Goal: Task Accomplishment & Management: Complete application form

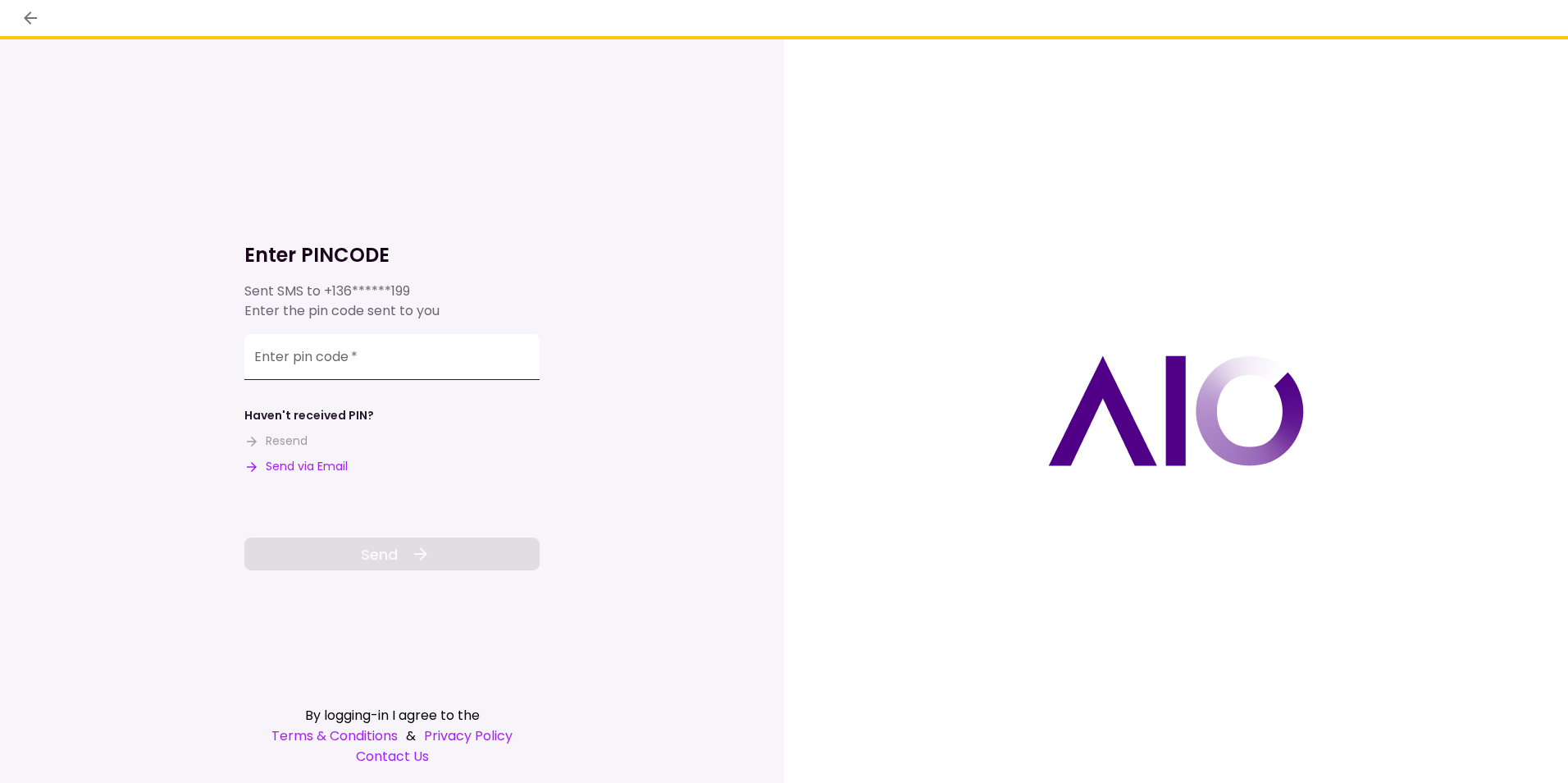
click at [383, 354] on input "Enter pin code   *" at bounding box center [391, 356] width 295 height 46
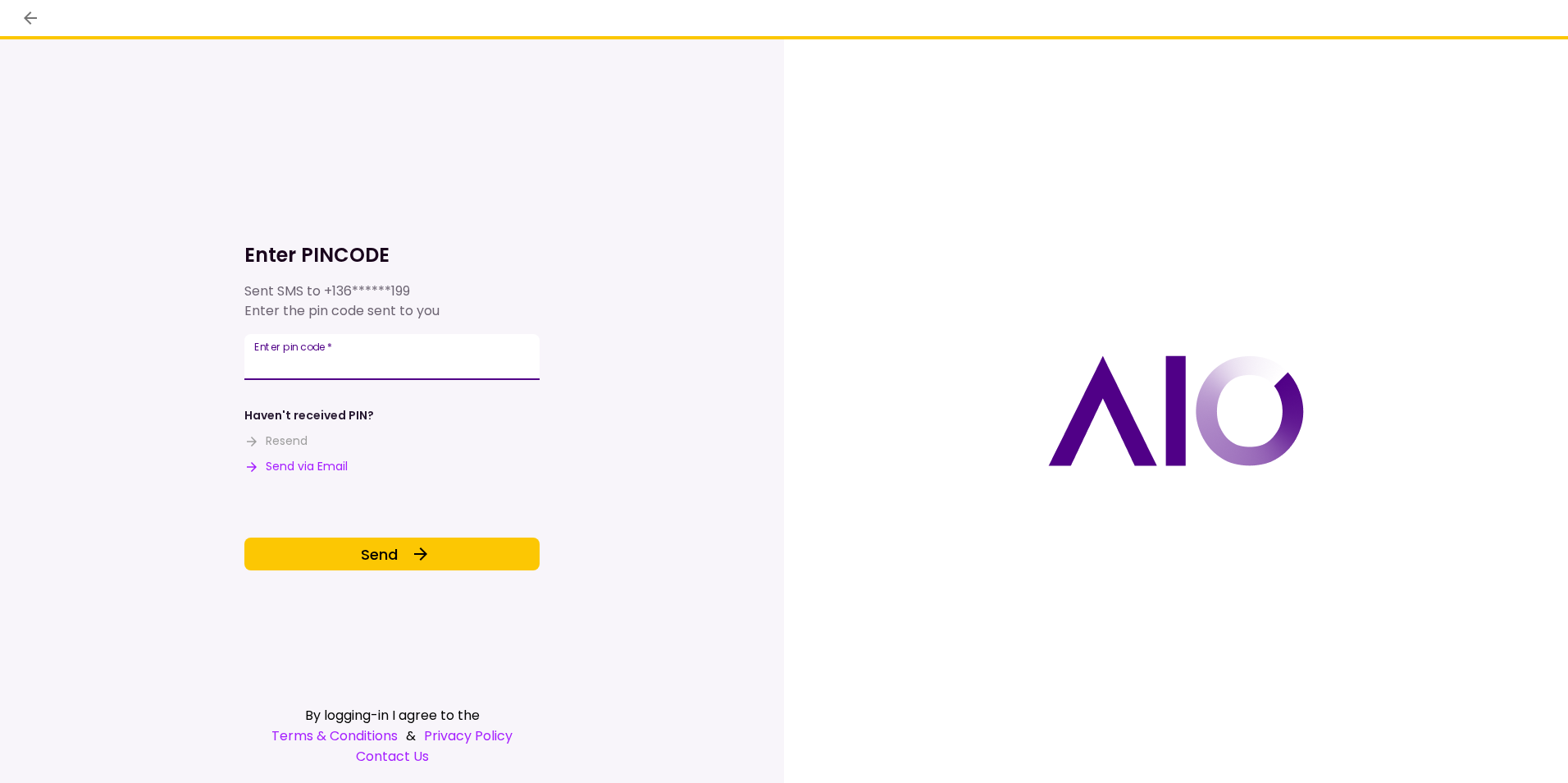
type input "******"
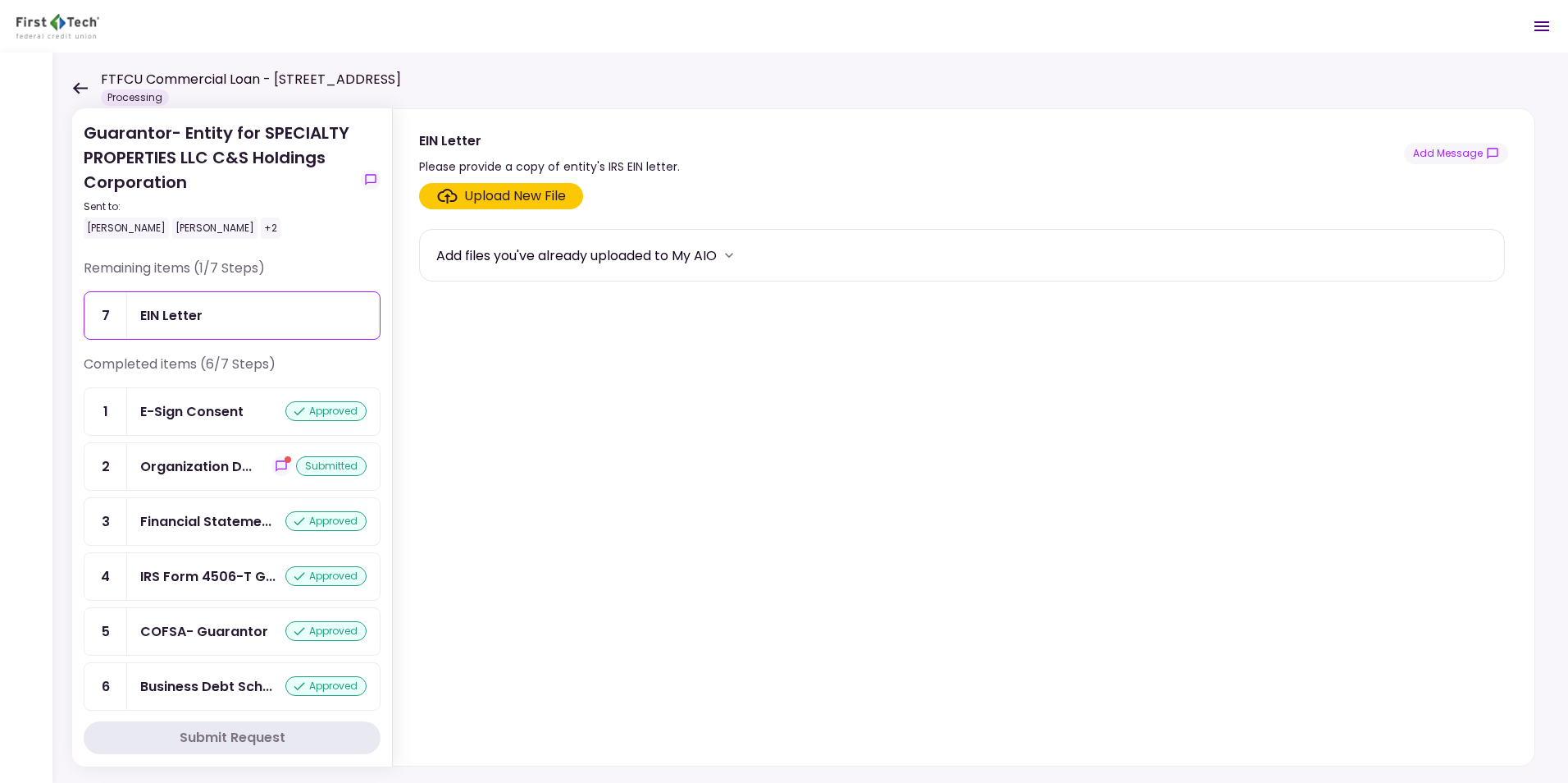
click at [79, 89] on icon at bounding box center [80, 88] width 15 height 11
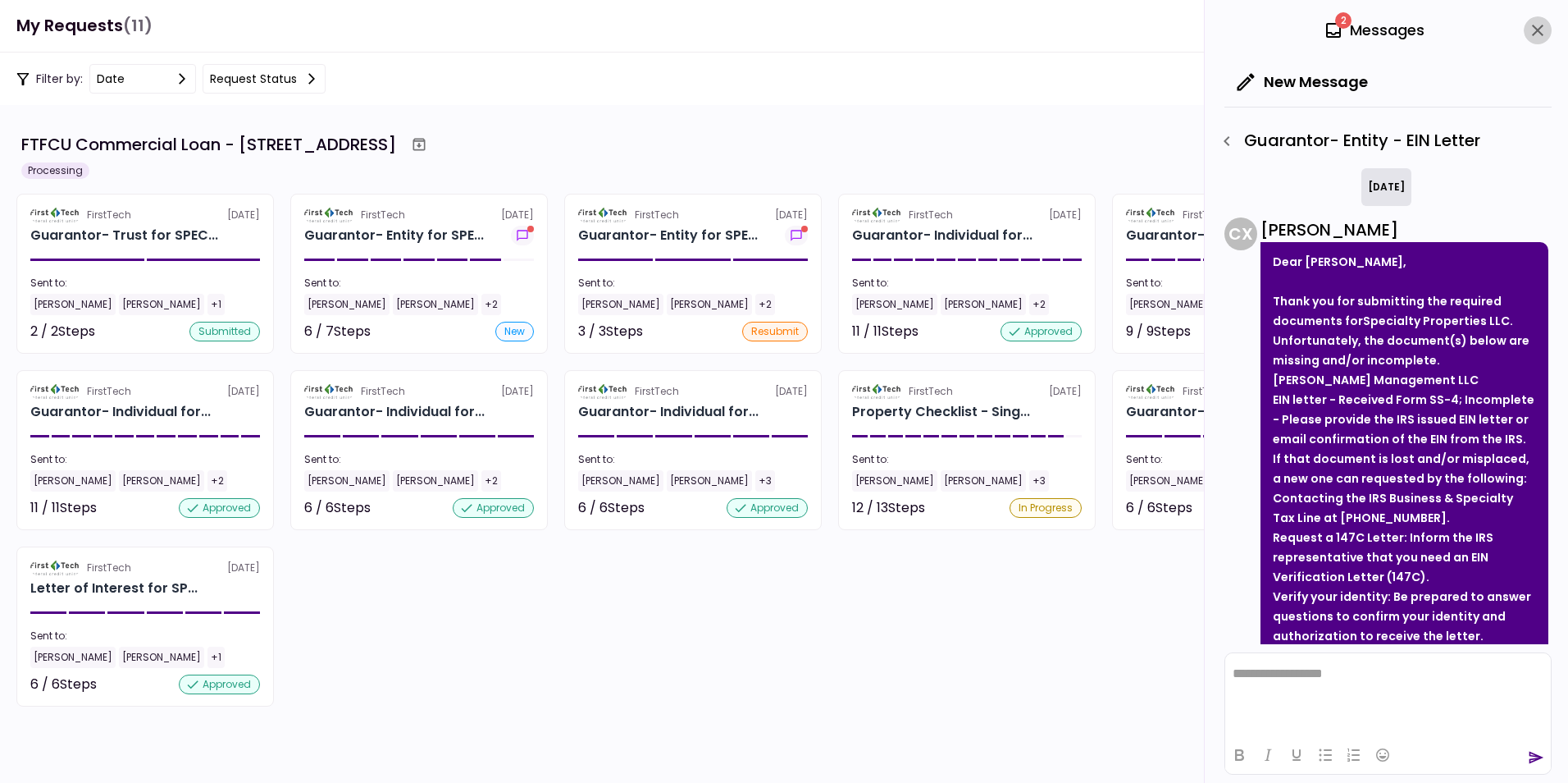
click at [1544, 30] on icon "close" at bounding box center [1537, 30] width 20 height 20
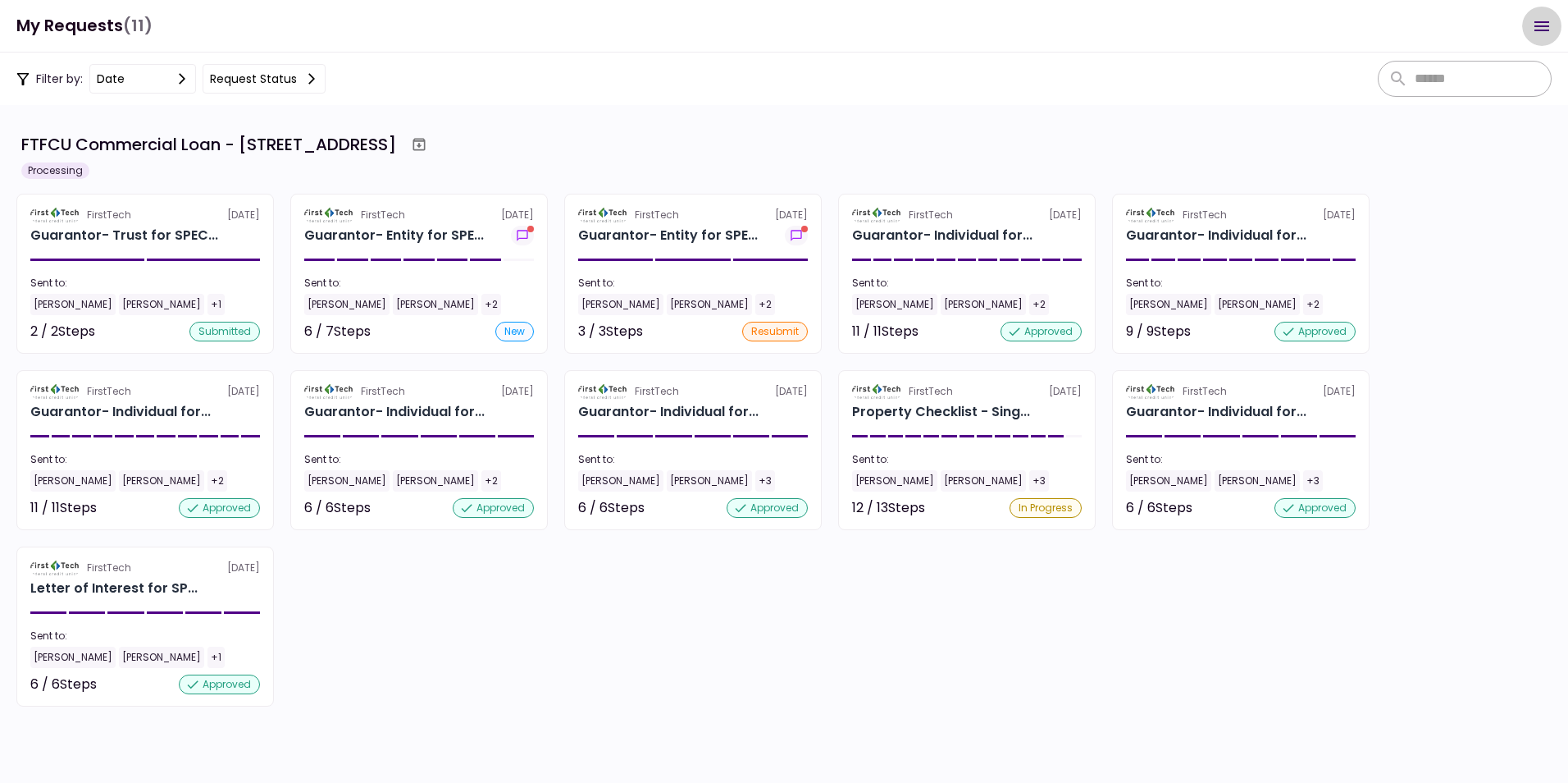
click at [1544, 30] on icon "Open menu" at bounding box center [1542, 26] width 15 height 10
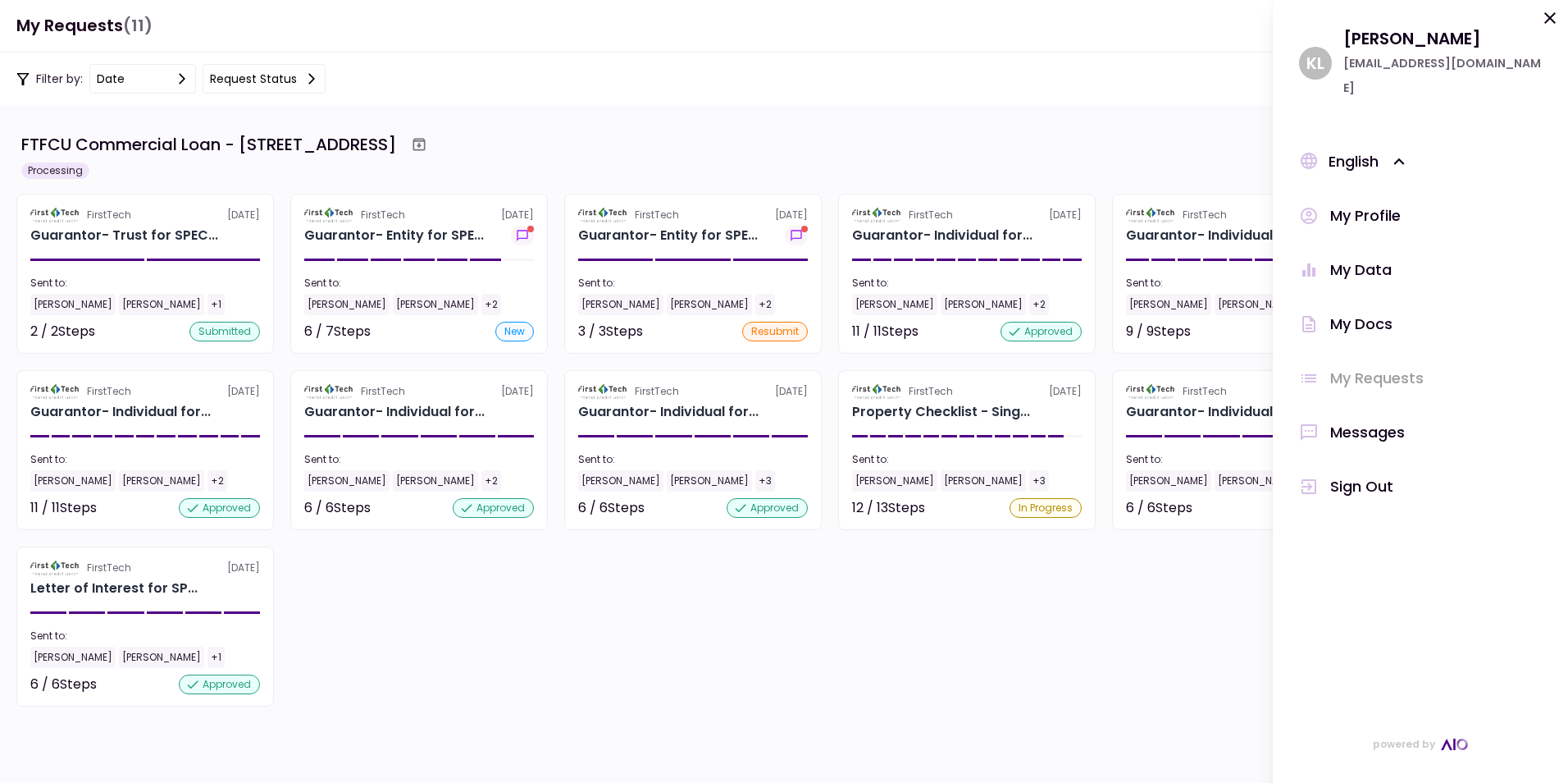
click at [1383, 420] on div "Messages" at bounding box center [1368, 433] width 75 height 24
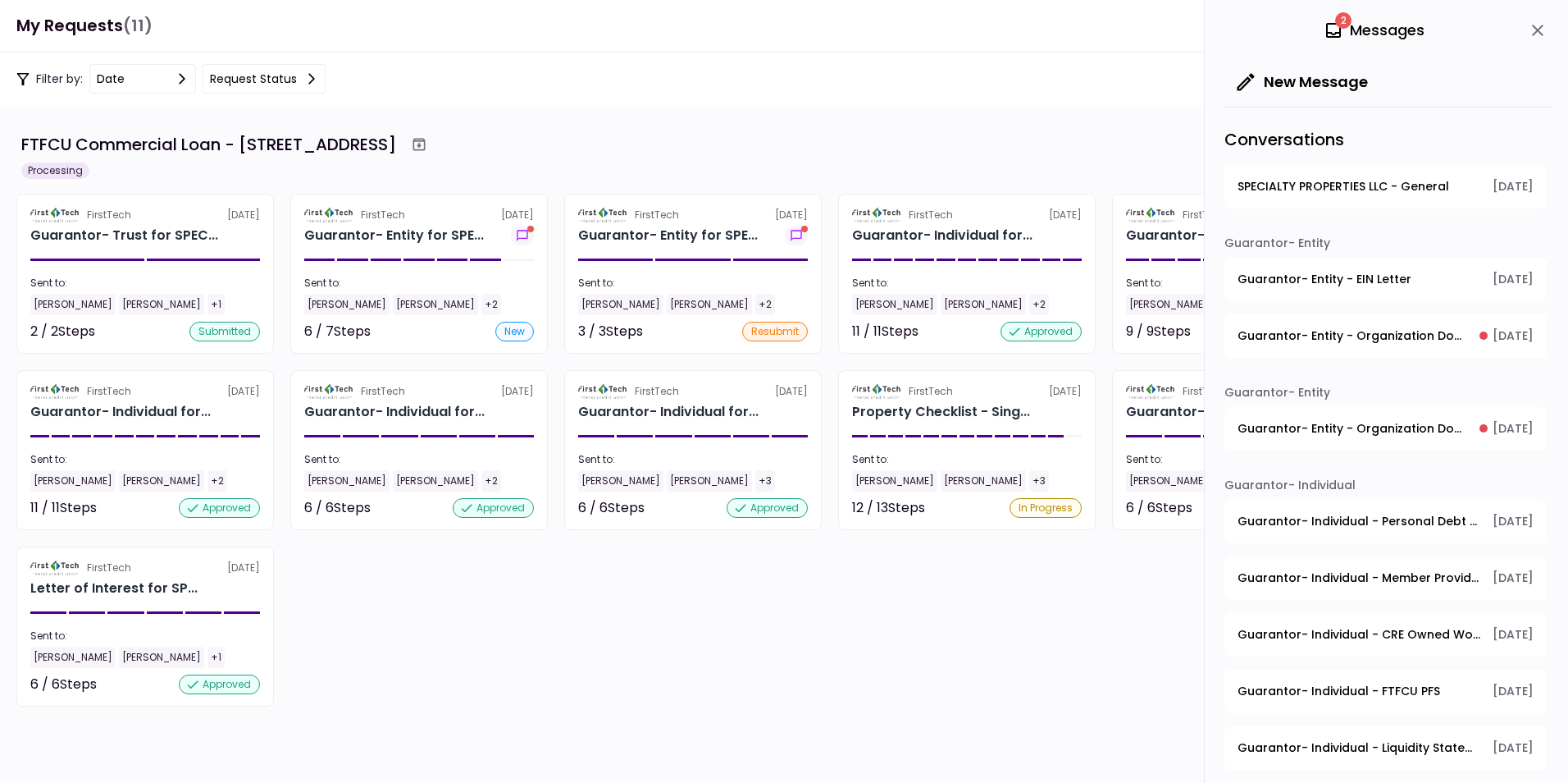
click at [1383, 327] on span "Guarantor- Entity - Organization Documents for Guaranty Entity" at bounding box center [1353, 336] width 230 height 17
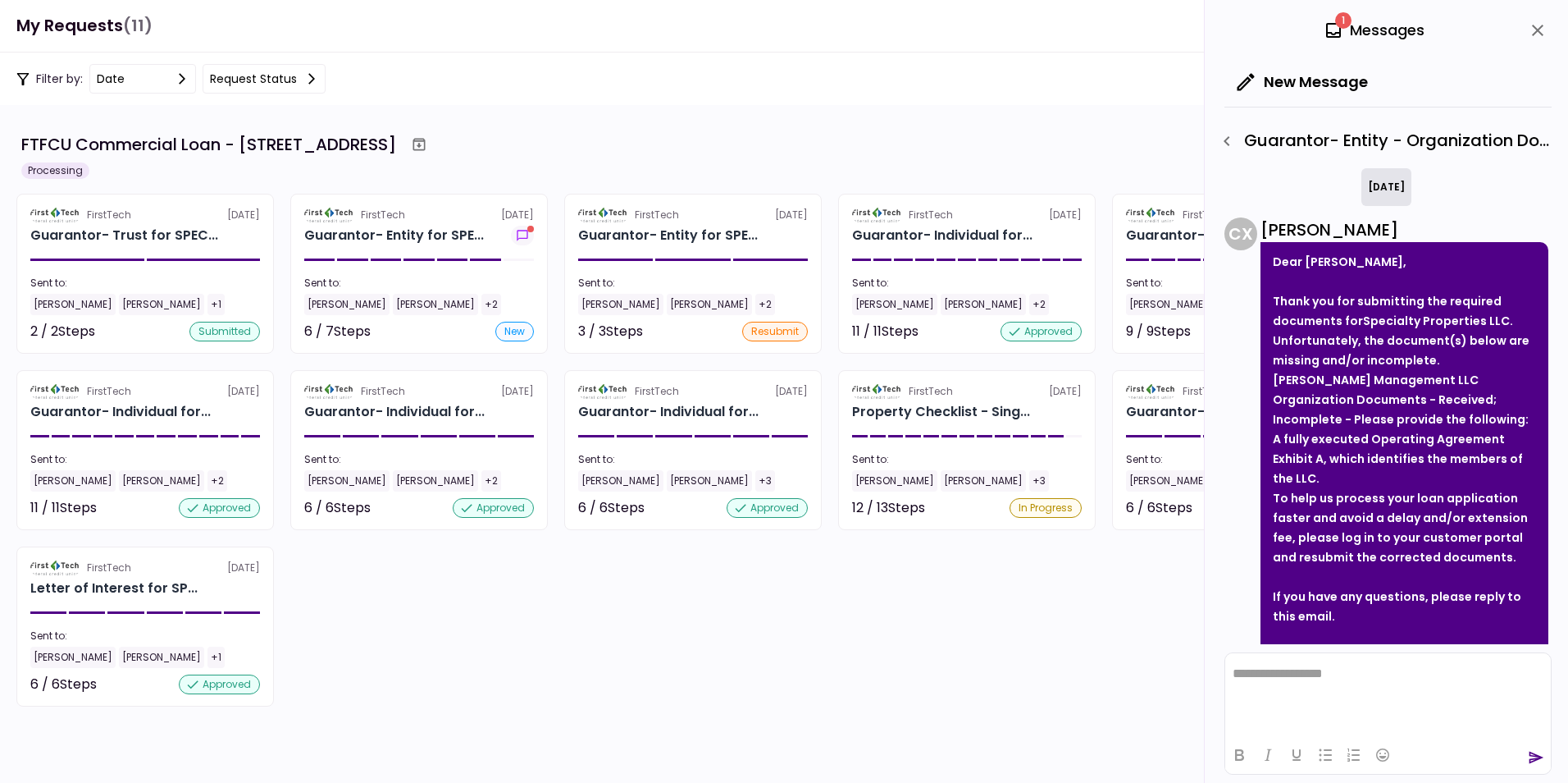
scroll to position [572, 0]
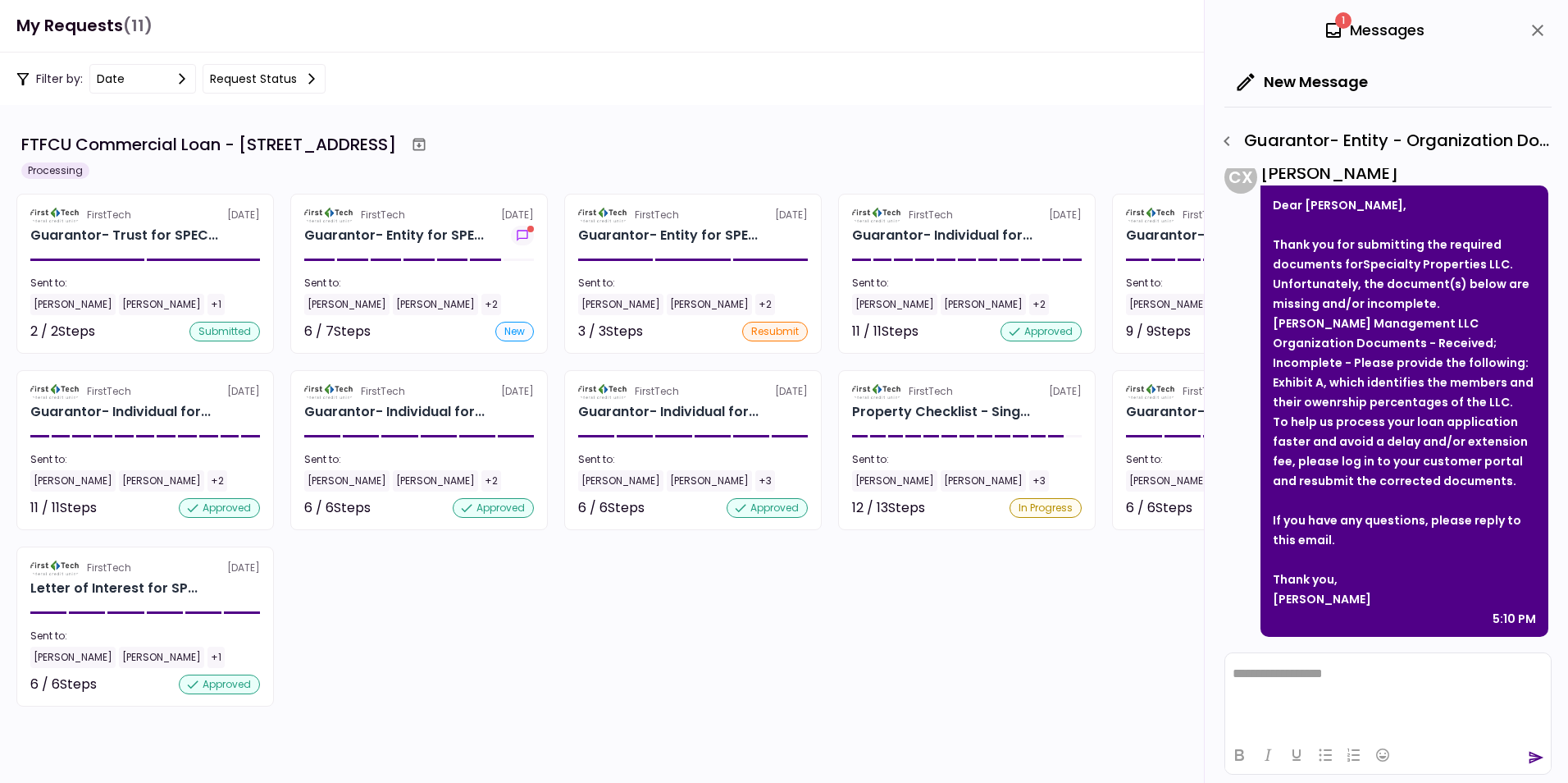
click at [1540, 30] on icon "close" at bounding box center [1537, 30] width 20 height 20
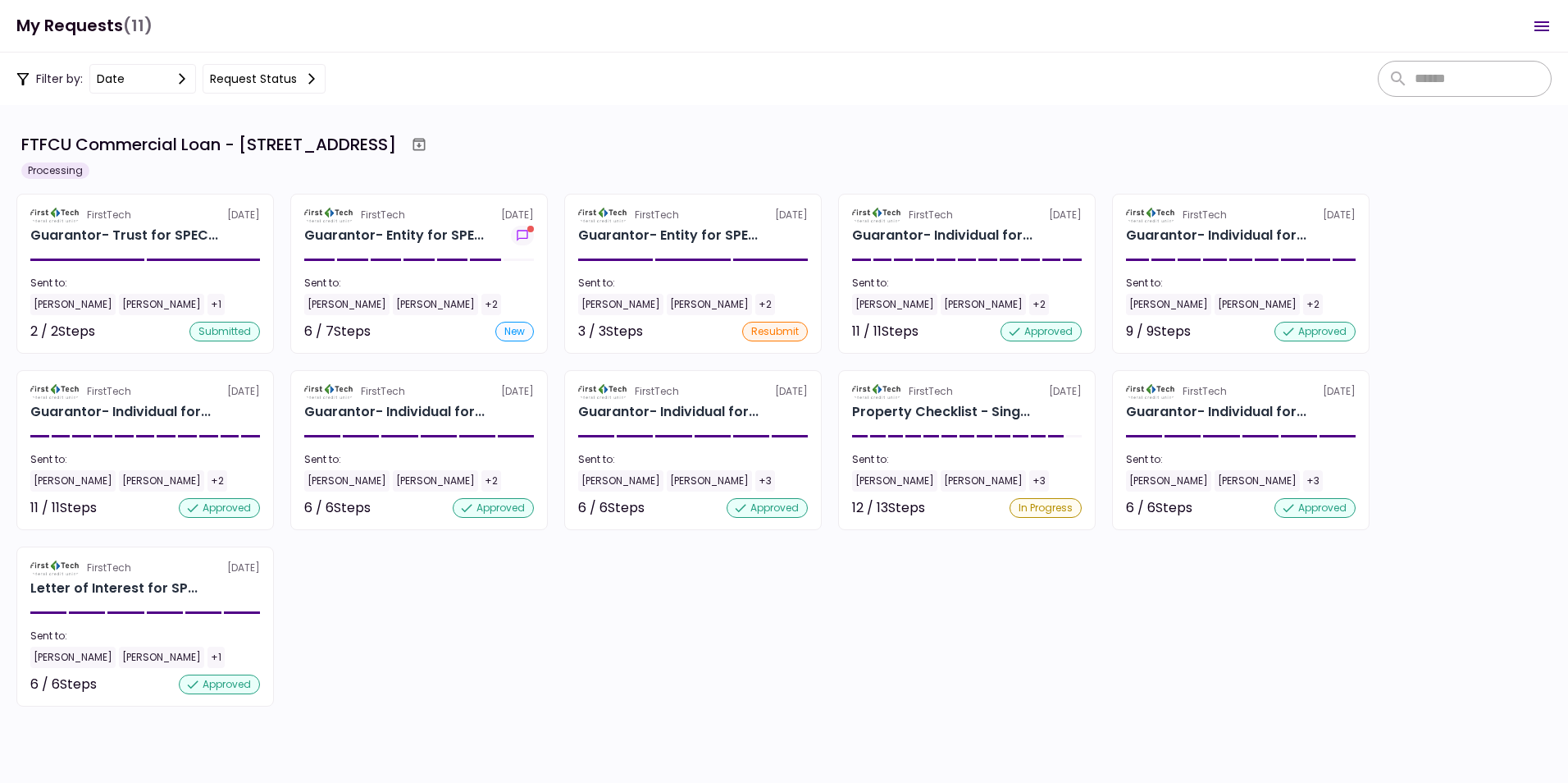
click at [1538, 24] on icon "Open menu" at bounding box center [1542, 26] width 20 height 20
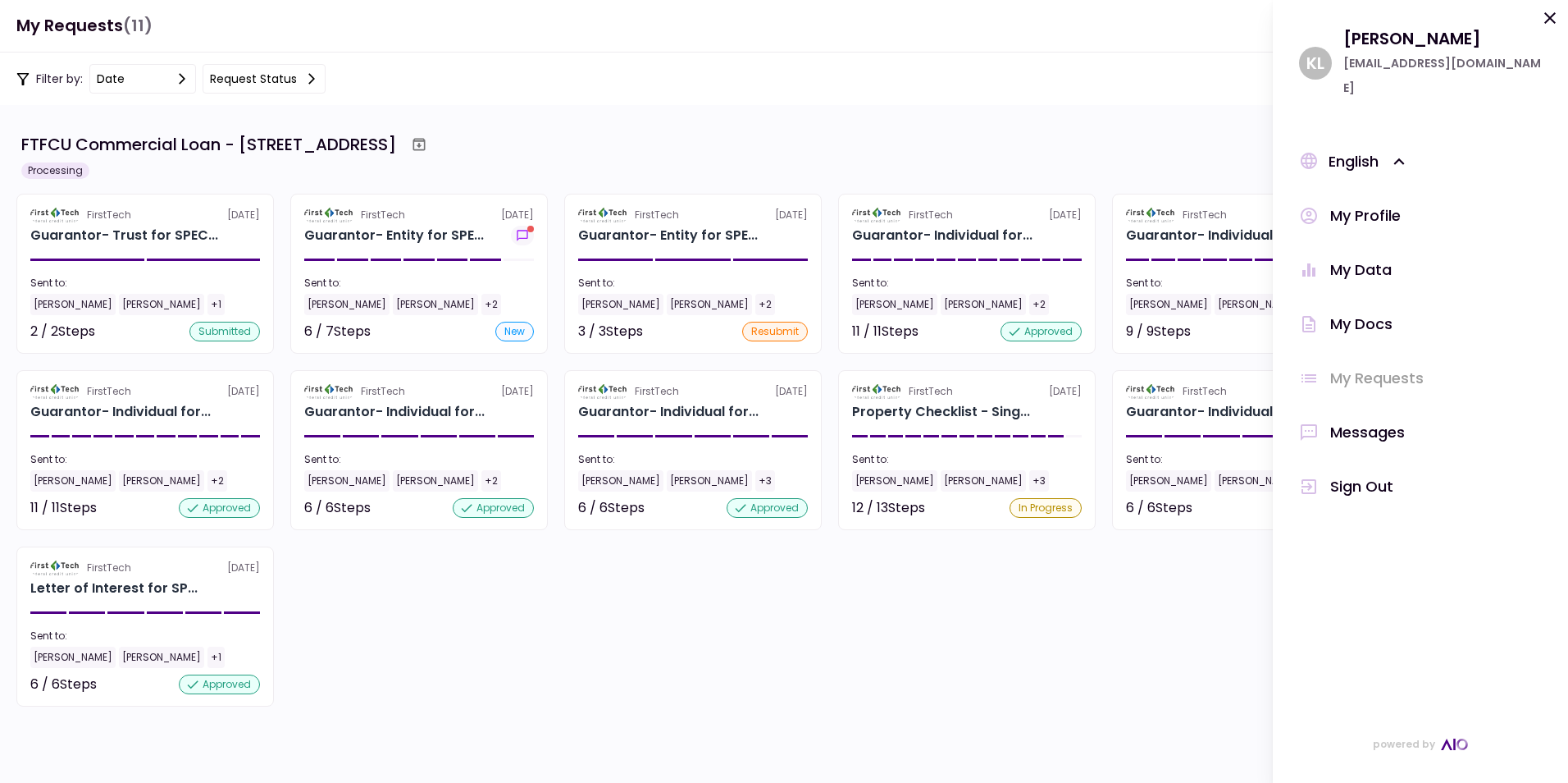
click at [1357, 420] on div "Messages" at bounding box center [1368, 433] width 75 height 24
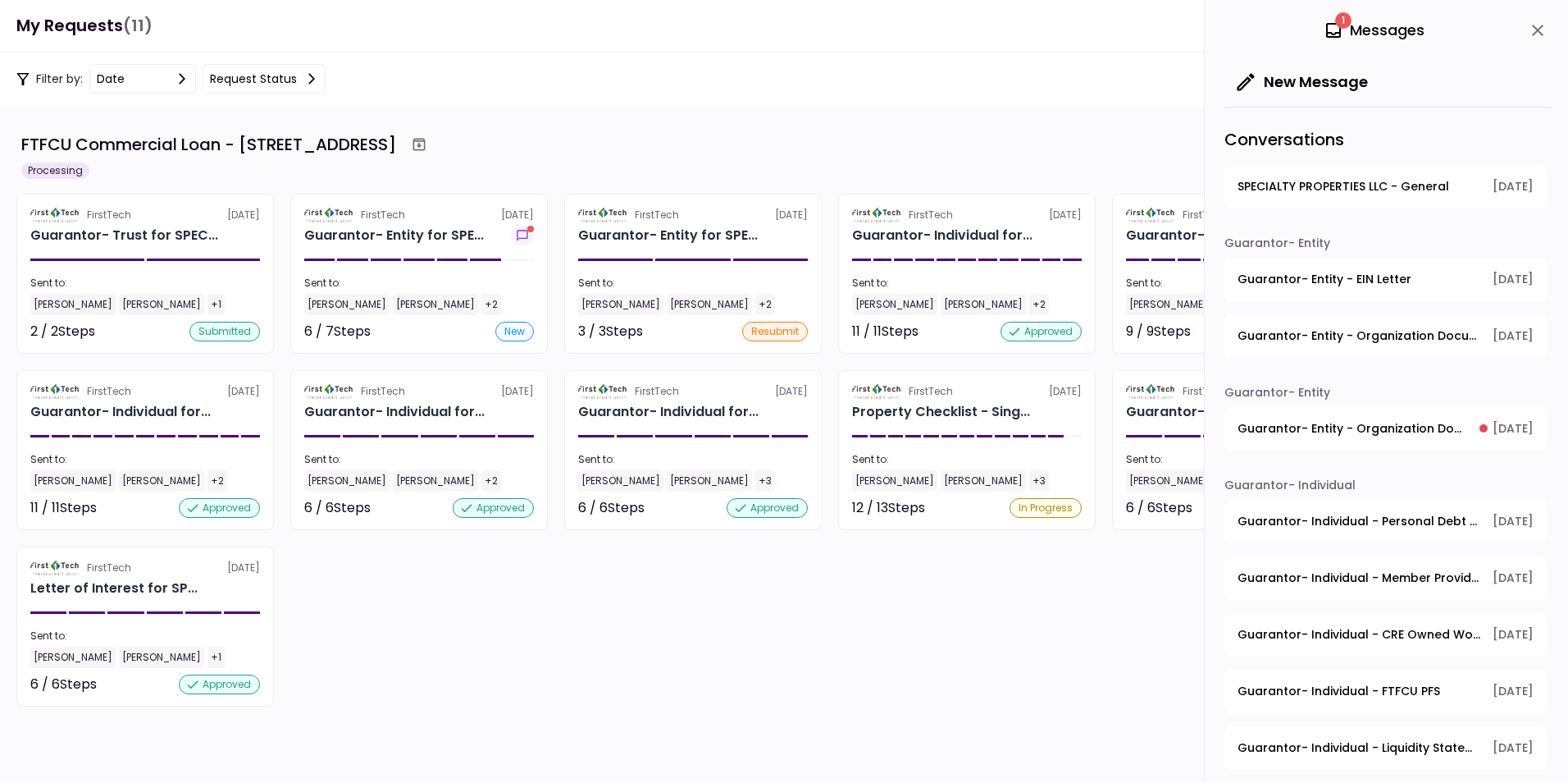
click at [1362, 425] on span "Guarantor- Entity - Organization Documents for Guaranty Entity" at bounding box center [1353, 429] width 230 height 17
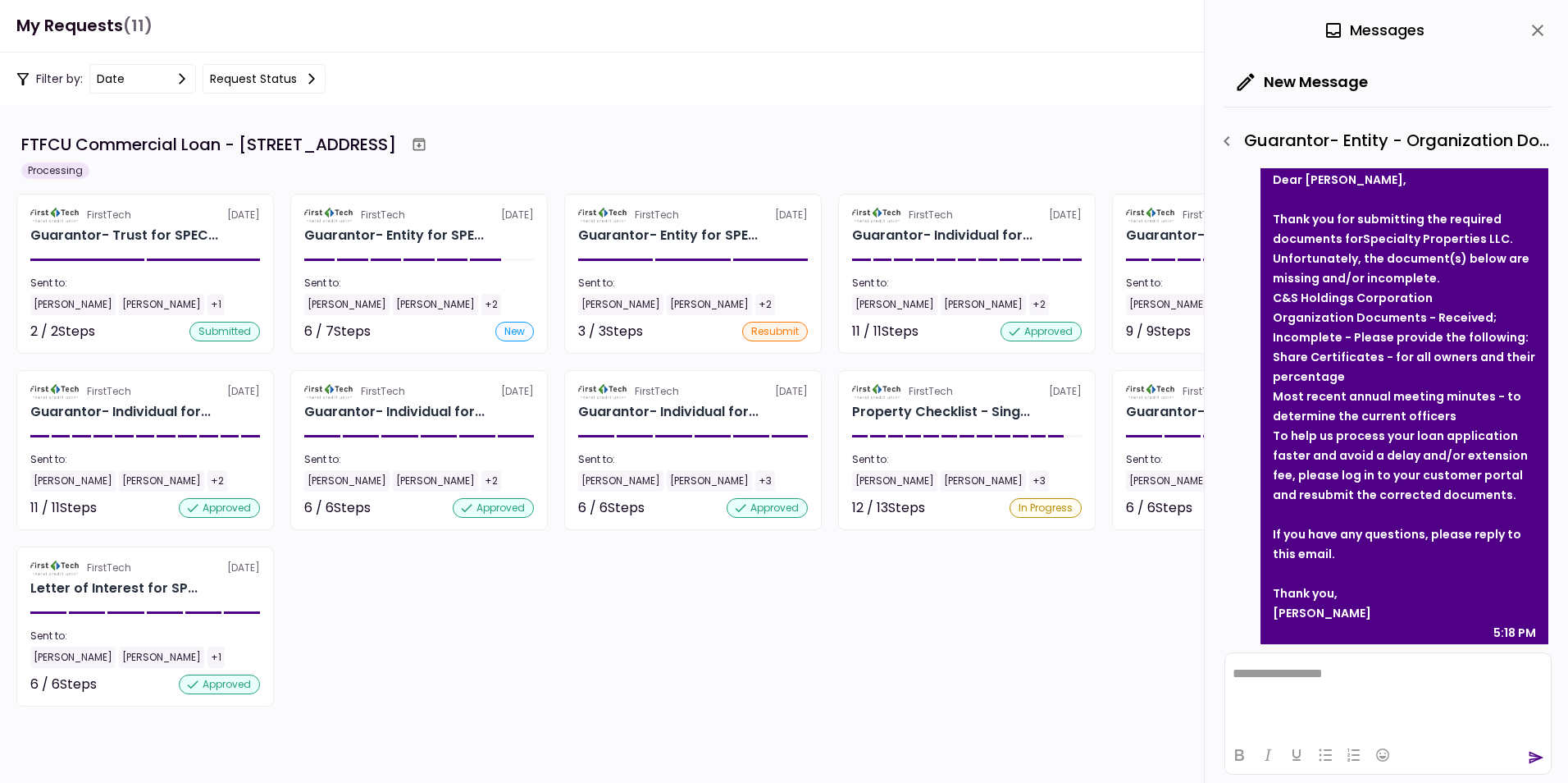
scroll to position [0, 0]
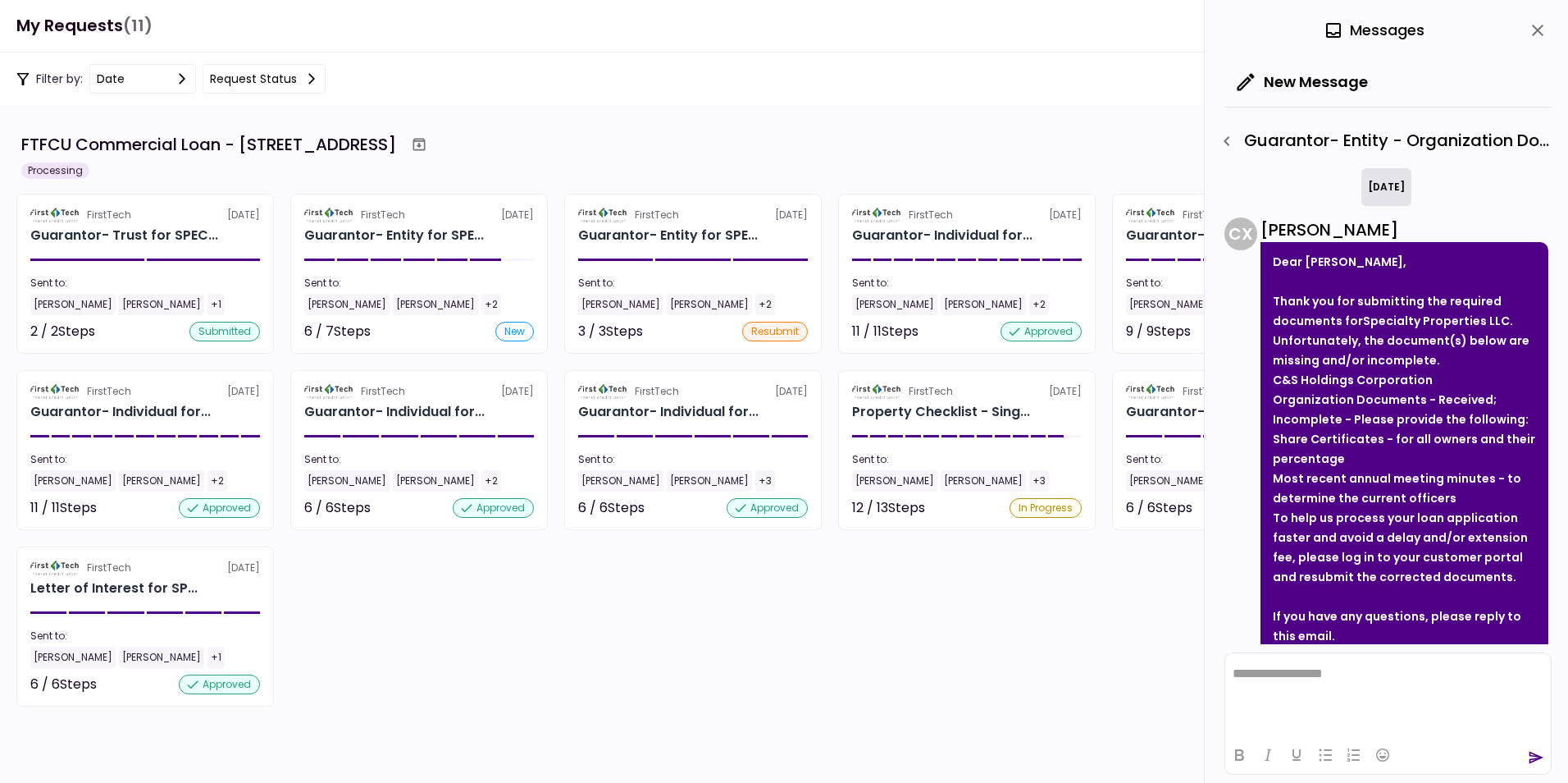
click at [1540, 26] on icon "close" at bounding box center [1537, 30] width 20 height 20
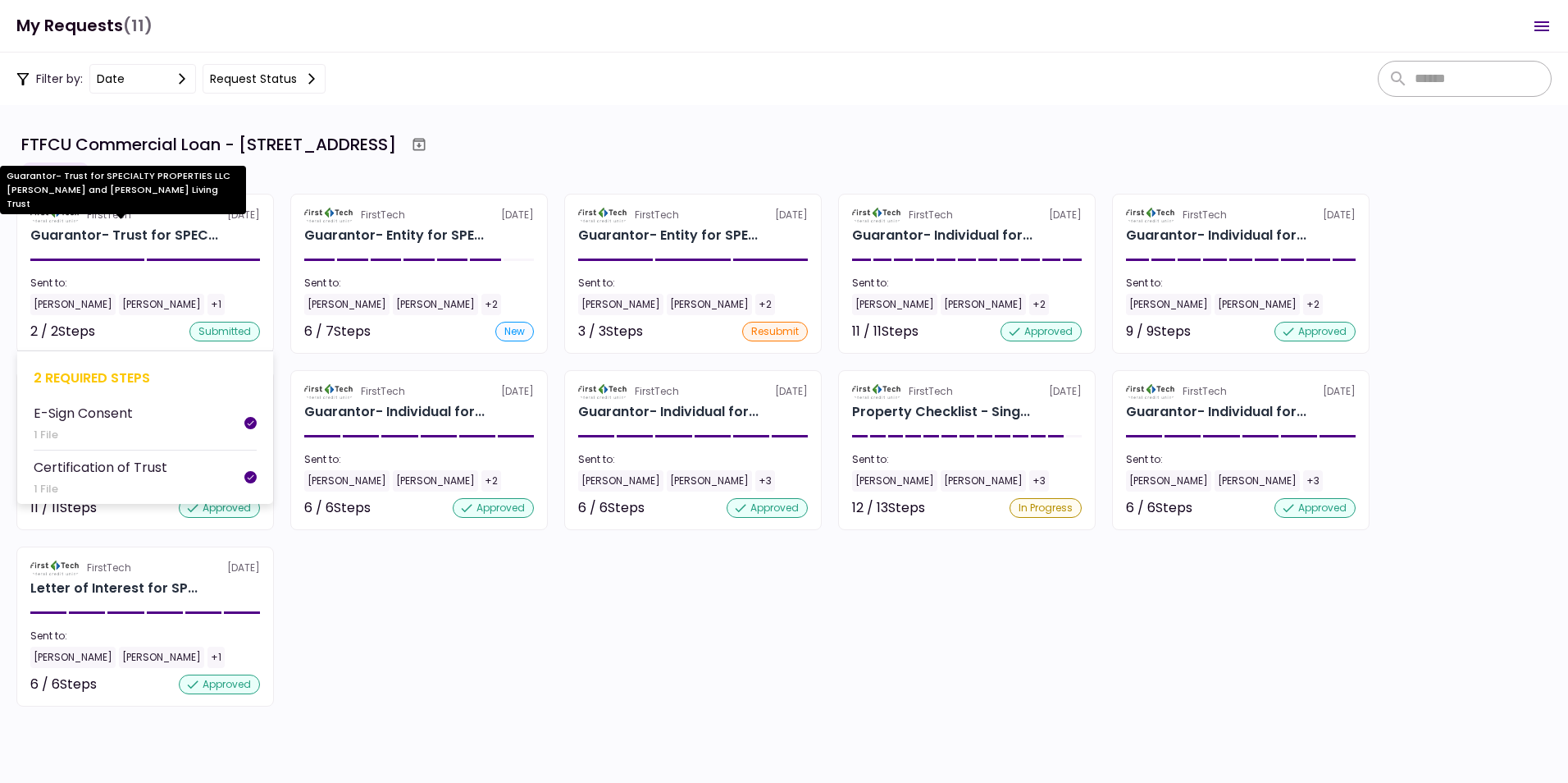
click at [128, 230] on div "Guarantor- Trust for SPEC..." at bounding box center [125, 235] width 188 height 20
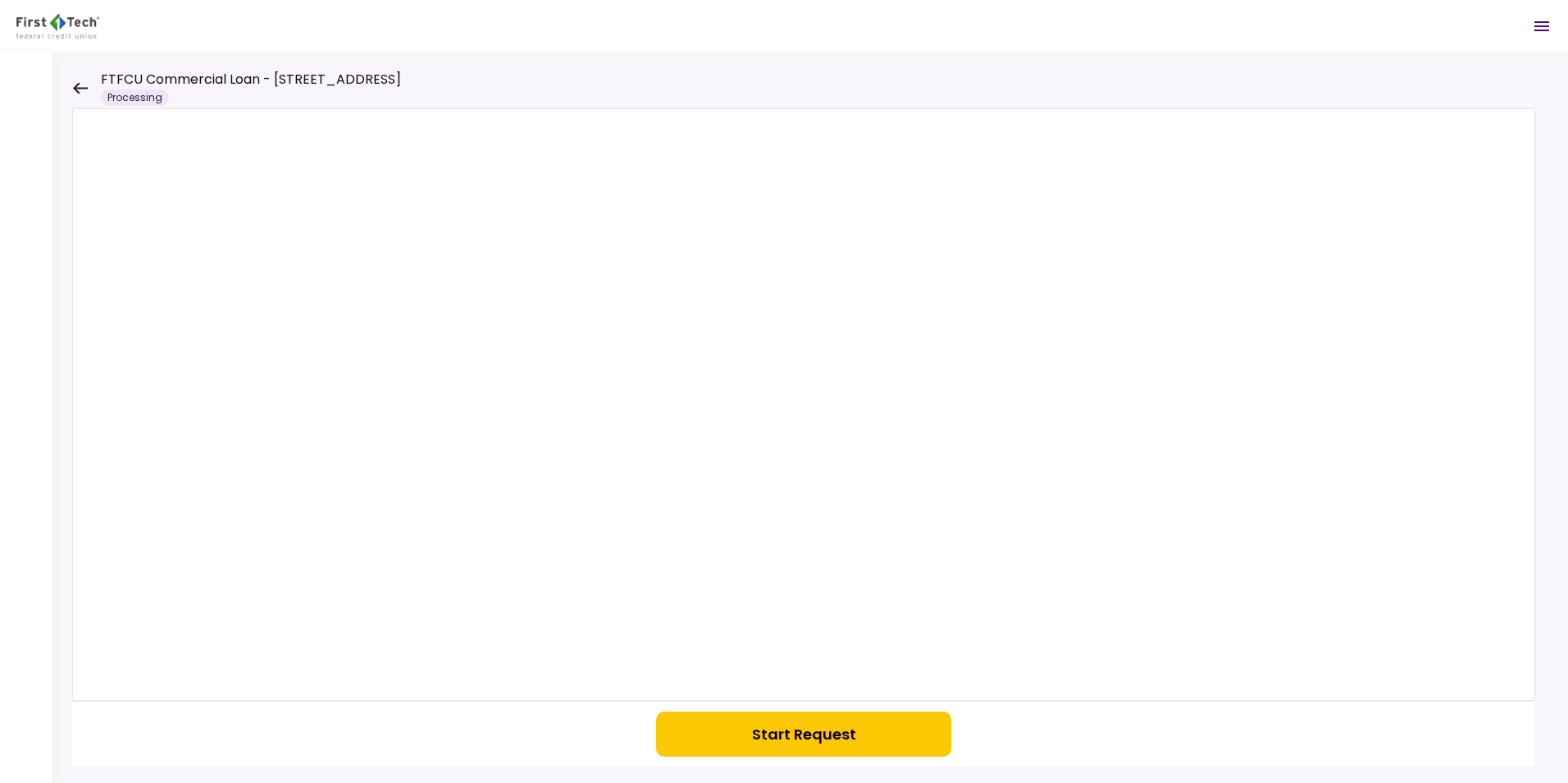
click at [801, 732] on button "Start Request" at bounding box center [803, 734] width 295 height 45
click at [79, 86] on icon at bounding box center [79, 88] width 16 height 12
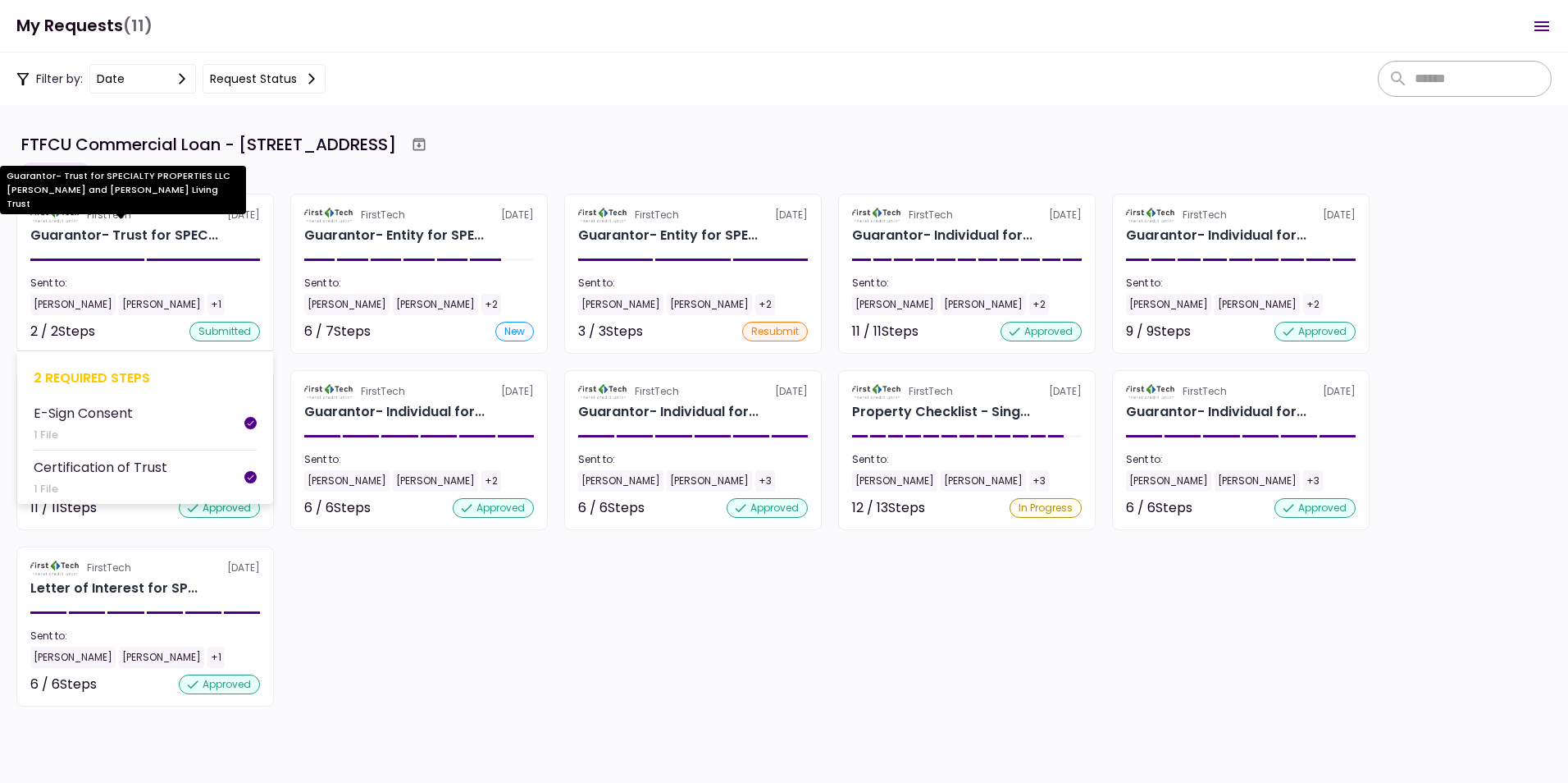
click at [128, 230] on div "Guarantor- Trust for SPEC..." at bounding box center [125, 235] width 188 height 20
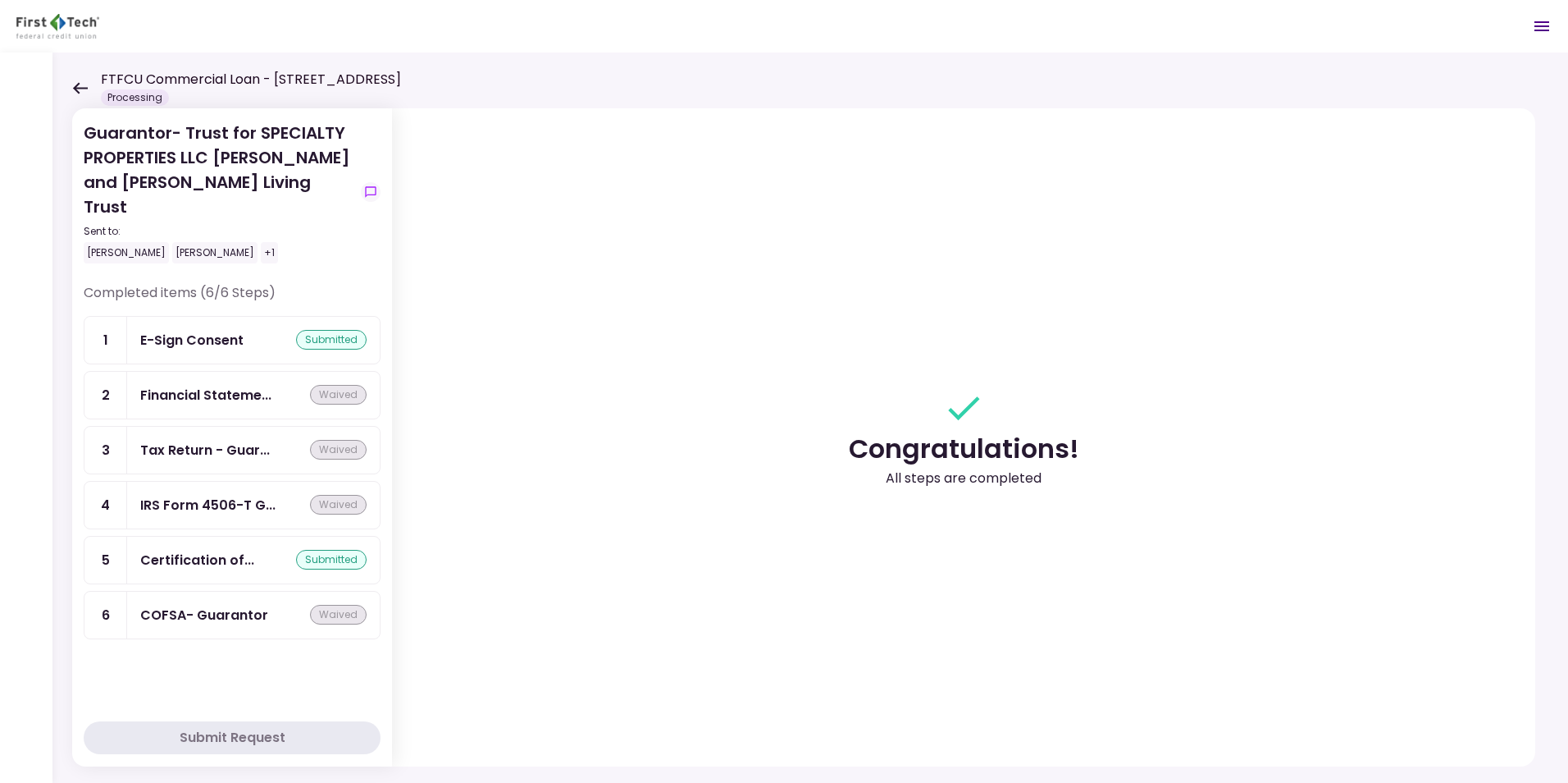
click at [80, 83] on icon at bounding box center [79, 88] width 16 height 12
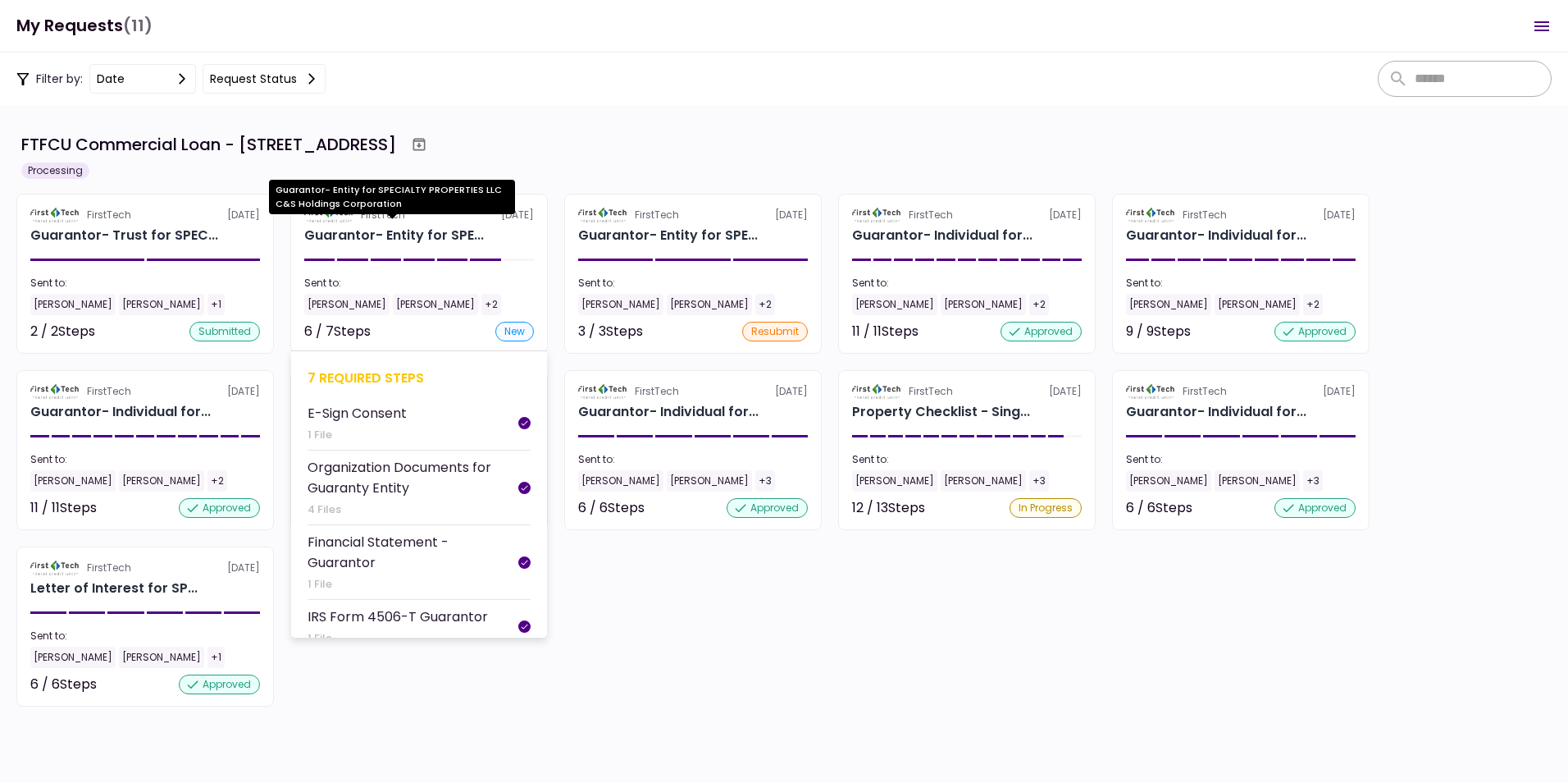
click at [380, 236] on div "Guarantor- Entity for SPE..." at bounding box center [394, 235] width 180 height 20
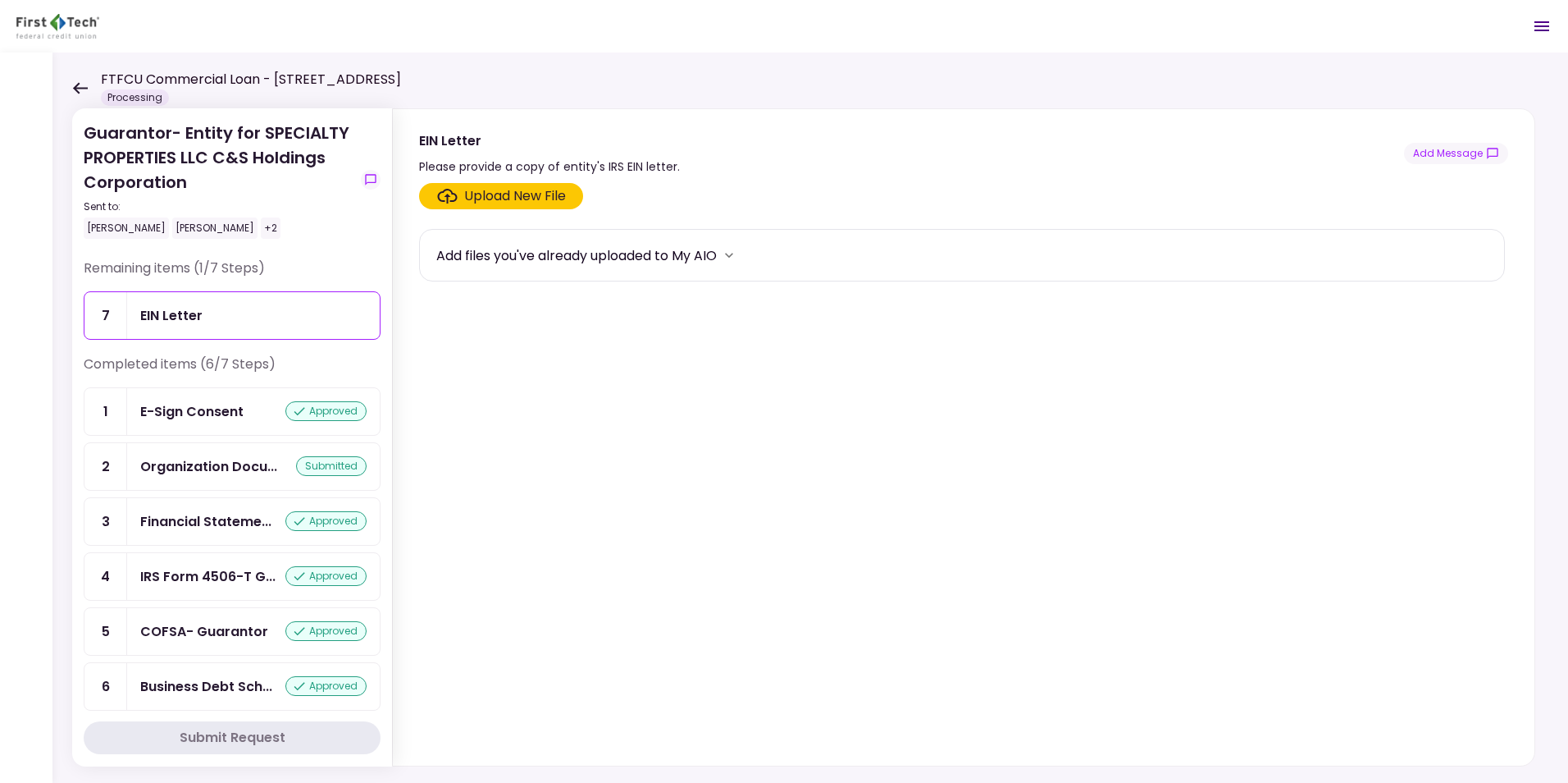
click at [79, 84] on icon at bounding box center [79, 88] width 16 height 12
